Goal: Navigation & Orientation: Find specific page/section

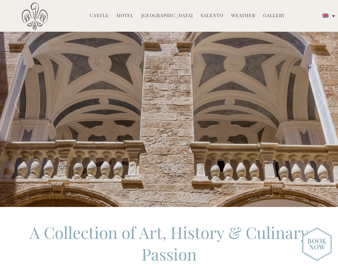
scroll to position [1, 0]
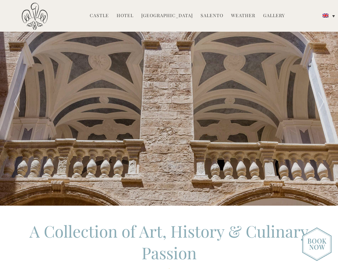
click at [129, 15] on link "Hotel" at bounding box center [125, 15] width 17 height 7
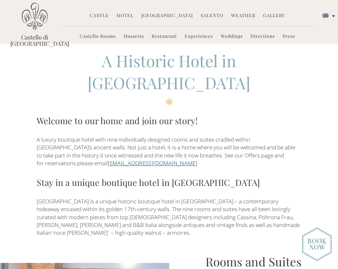
scroll to position [62, 0]
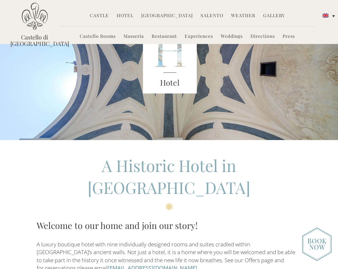
click at [152, 96] on div "Hotel" at bounding box center [169, 61] width 236 height 159
click at [316, 245] on img at bounding box center [316, 245] width 29 height 34
click at [109, 16] on link "Castle" at bounding box center [99, 15] width 19 height 7
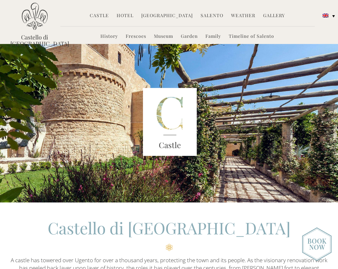
click at [318, 243] on img at bounding box center [316, 245] width 29 height 34
